Goal: Complete application form

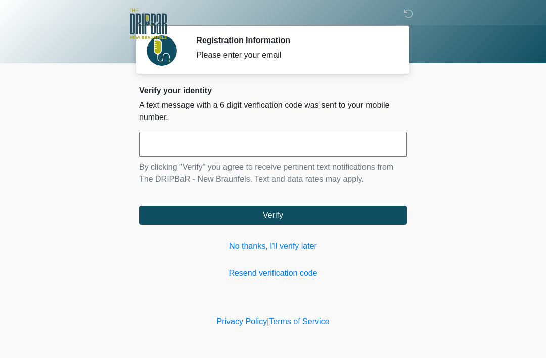
click at [292, 249] on link "No thanks, I'll verify later" at bounding box center [273, 246] width 268 height 12
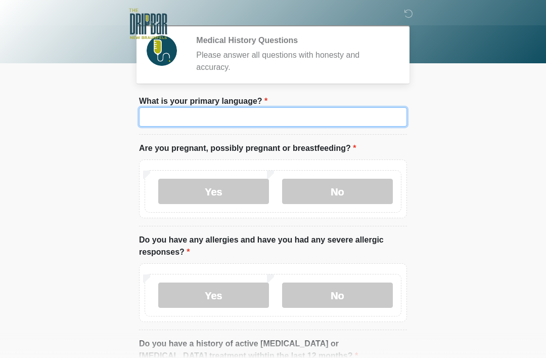
click at [317, 121] on input "What is your primary language?" at bounding box center [273, 116] width 268 height 19
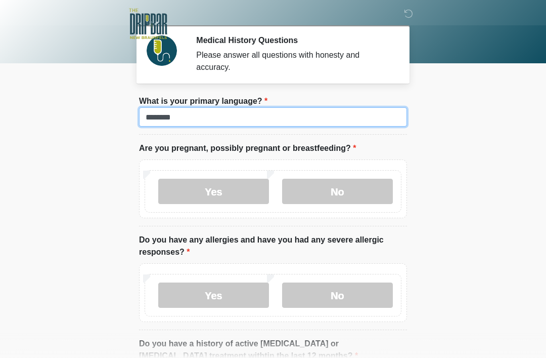
type input "*******"
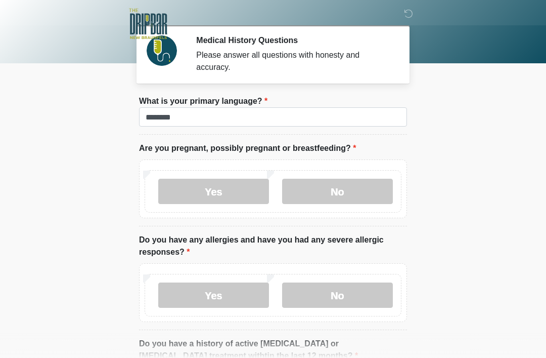
click at [367, 183] on label "No" at bounding box center [337, 191] width 111 height 25
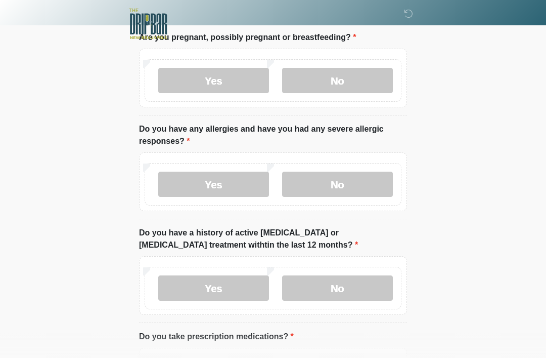
scroll to position [123, 0]
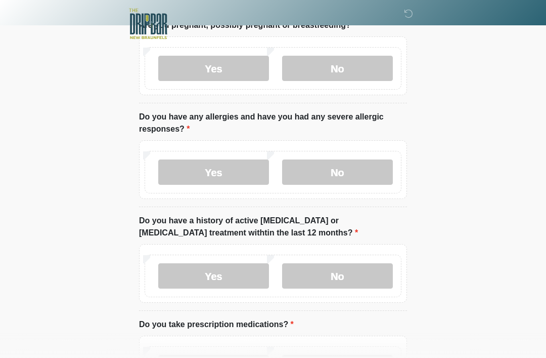
click at [330, 163] on label "No" at bounding box center [337, 171] width 111 height 25
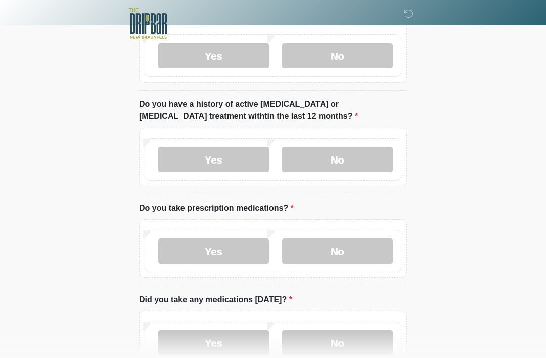
scroll to position [239, 0]
click at [363, 166] on label "No" at bounding box center [337, 159] width 111 height 25
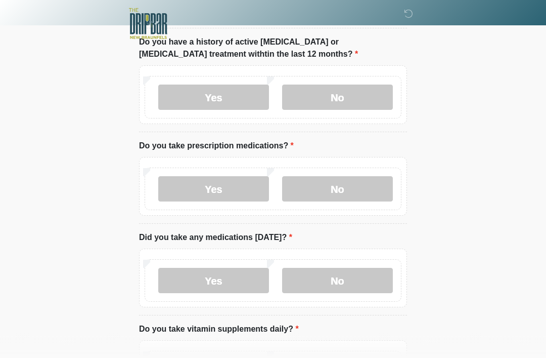
scroll to position [303, 0]
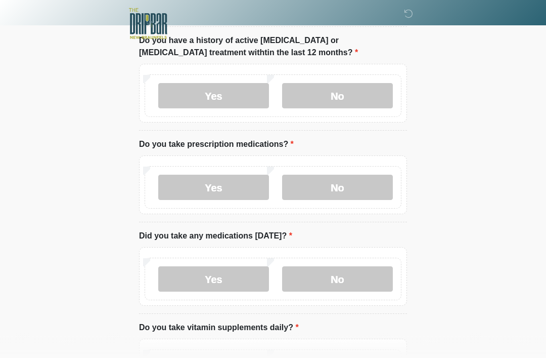
click at [208, 216] on li "Do you take prescription medications? Do you take prescription medications? Yes…" at bounding box center [273, 181] width 268 height 84
click at [227, 190] on label "Yes" at bounding box center [213, 187] width 111 height 25
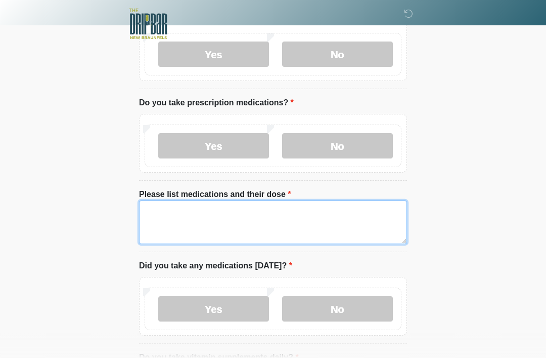
click at [316, 219] on textarea "Please list medications and their dose" at bounding box center [273, 222] width 268 height 44
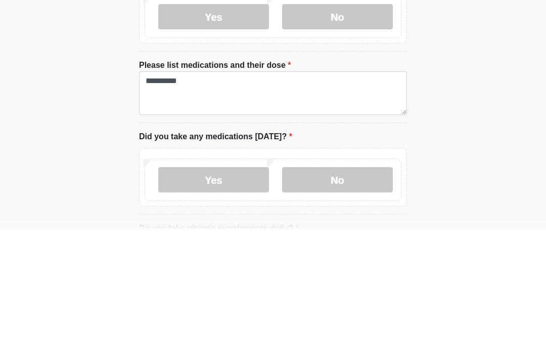
scroll to position [474, 0]
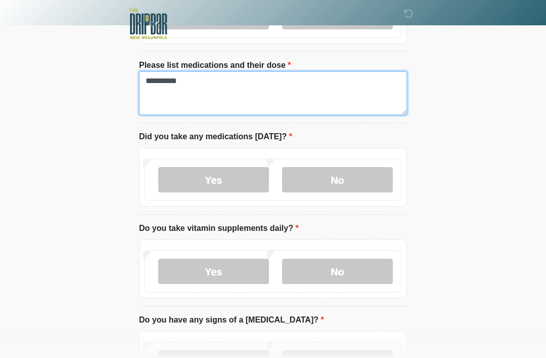
click at [199, 108] on textarea "********" at bounding box center [273, 93] width 268 height 44
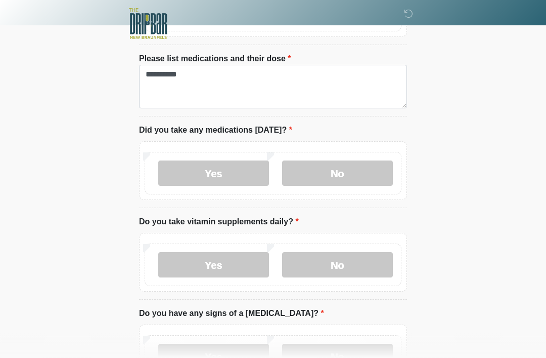
scroll to position [495, 0]
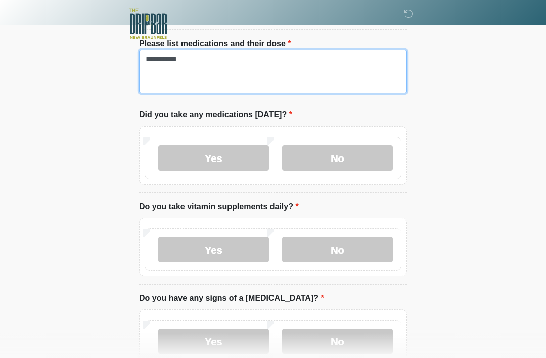
type textarea "********"
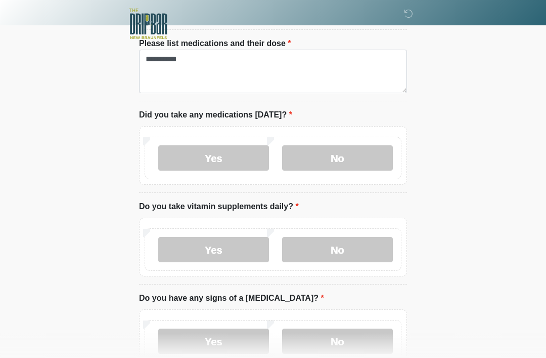
click at [352, 163] on label "No" at bounding box center [337, 157] width 111 height 25
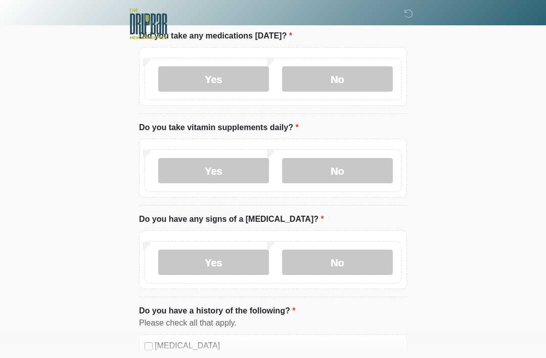
scroll to position [575, 0]
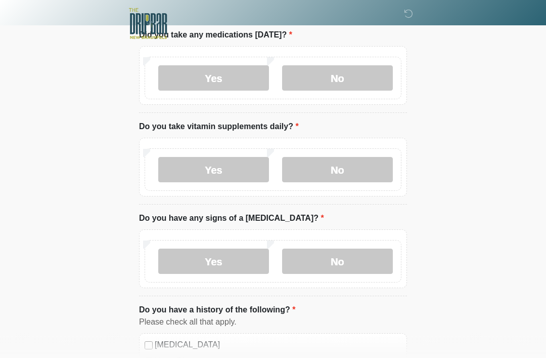
click at [359, 179] on label "No" at bounding box center [337, 169] width 111 height 25
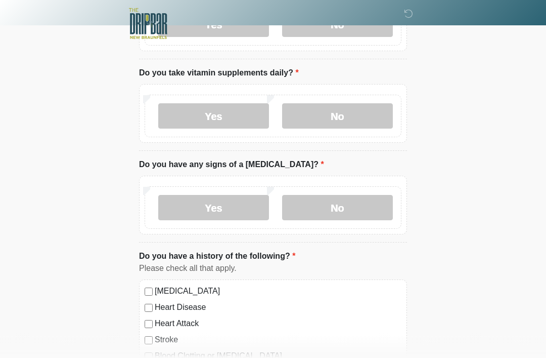
click at [374, 210] on label "No" at bounding box center [337, 207] width 111 height 25
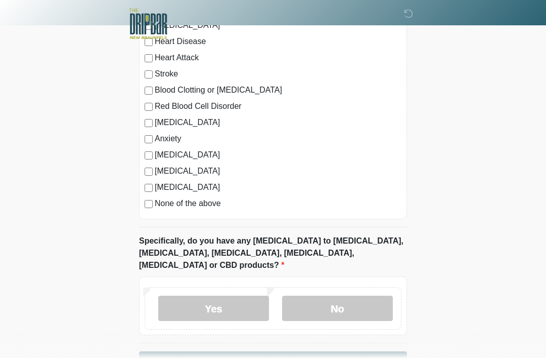
scroll to position [908, 0]
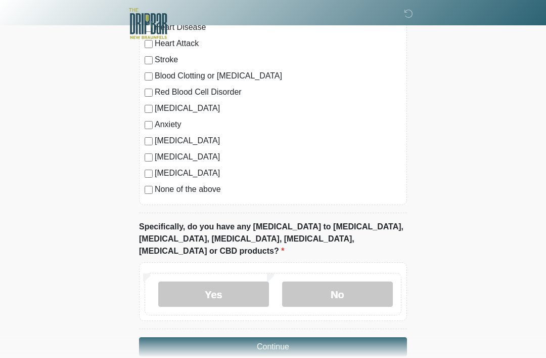
click at [366, 282] on label "No" at bounding box center [337, 294] width 111 height 25
click at [317, 337] on button "Continue" at bounding box center [273, 346] width 268 height 19
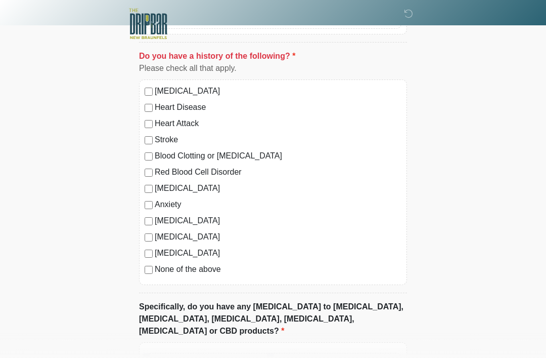
scroll to position [829, 0]
click at [165, 264] on label "None of the above" at bounding box center [278, 269] width 247 height 12
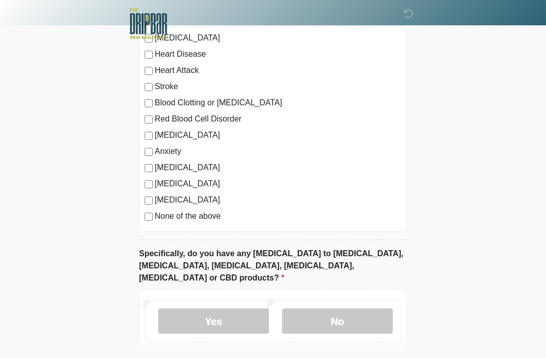
scroll to position [915, 0]
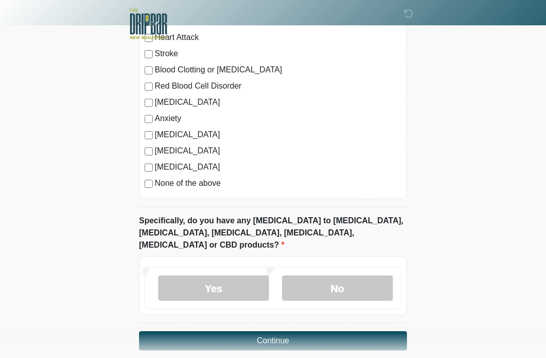
click at [317, 331] on button "Continue" at bounding box center [273, 340] width 268 height 19
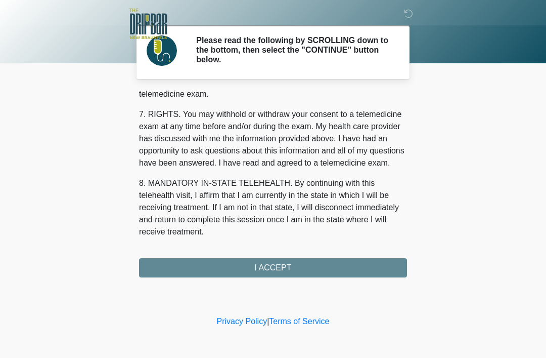
scroll to position [444, 0]
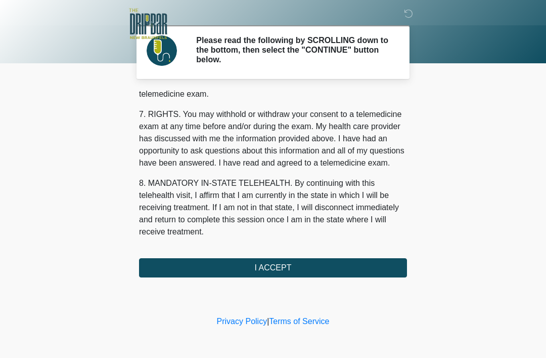
click at [369, 269] on button "I ACCEPT" at bounding box center [273, 267] width 268 height 19
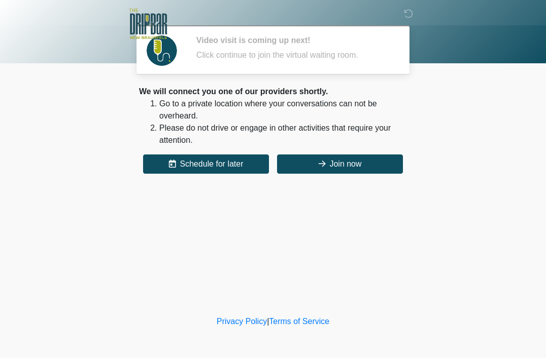
click at [371, 165] on button "Join now" at bounding box center [340, 163] width 126 height 19
